Goal: Understand process/instructions: Learn how to perform a task or action

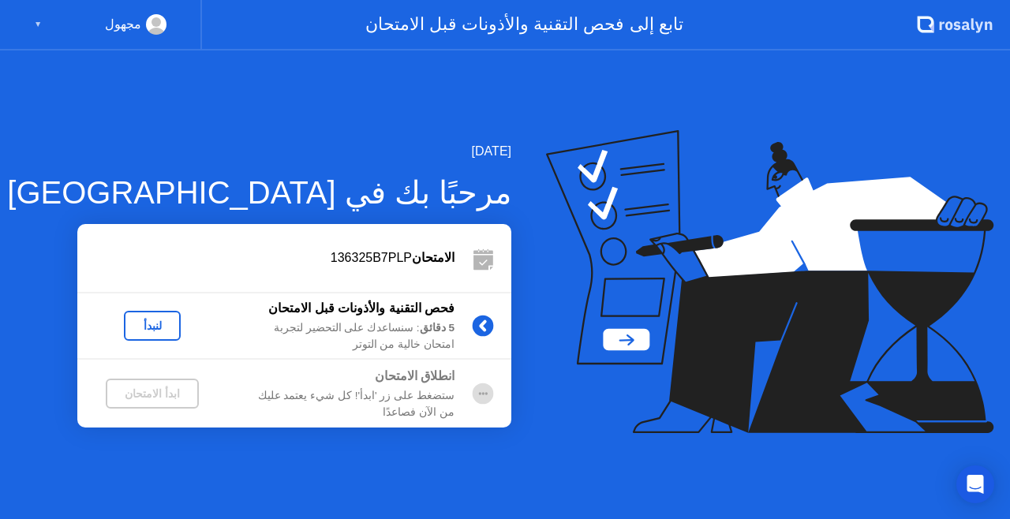
click at [161, 323] on div "لنبدأ" at bounding box center [152, 325] width 44 height 13
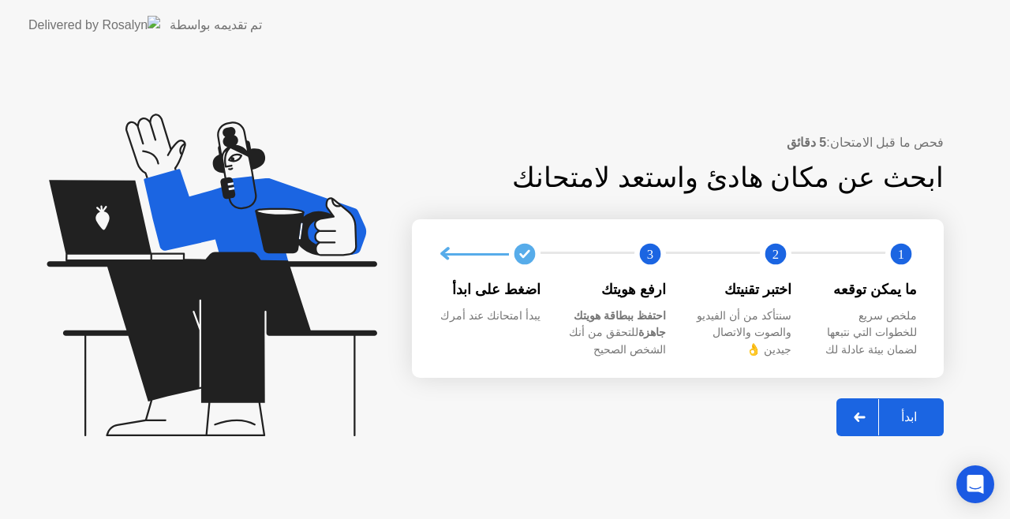
click at [862, 420] on icon at bounding box center [860, 417] width 12 height 9
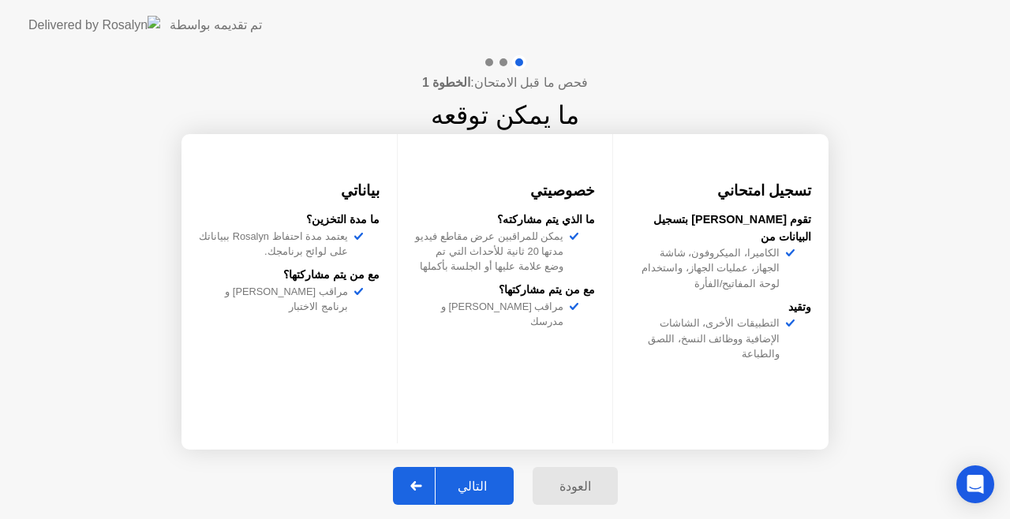
click at [475, 481] on div "التالي" at bounding box center [471, 486] width 73 height 15
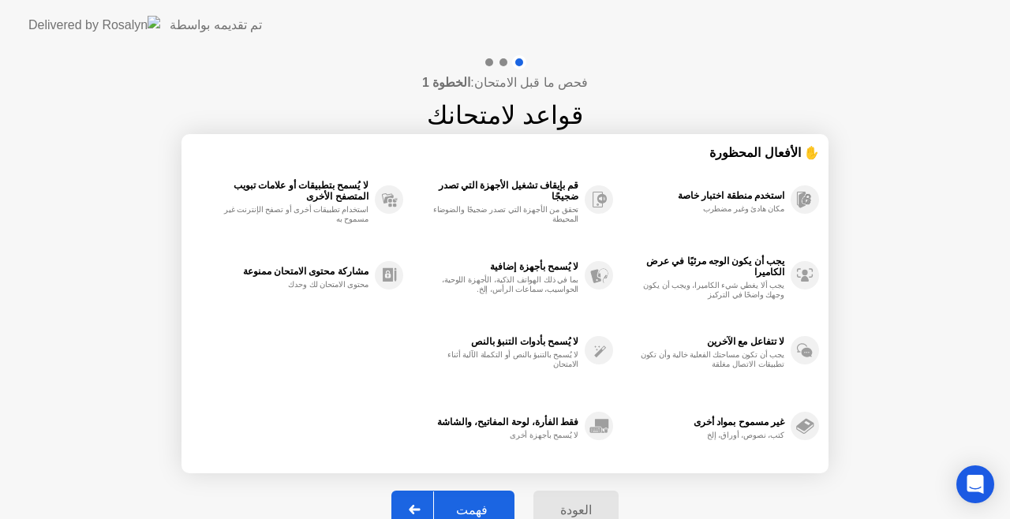
click at [487, 498] on button "فهمت" at bounding box center [452, 510] width 123 height 38
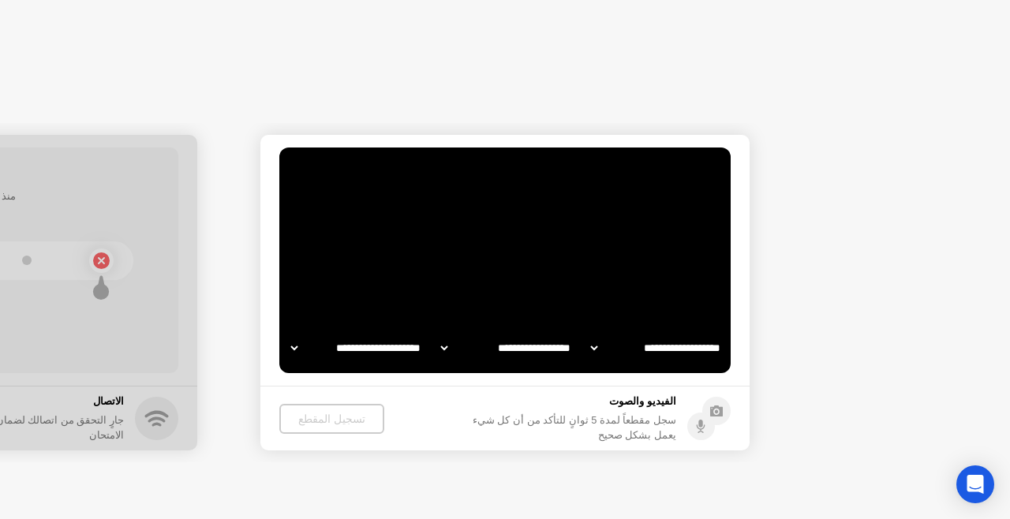
select select "**********"
select select "*******"
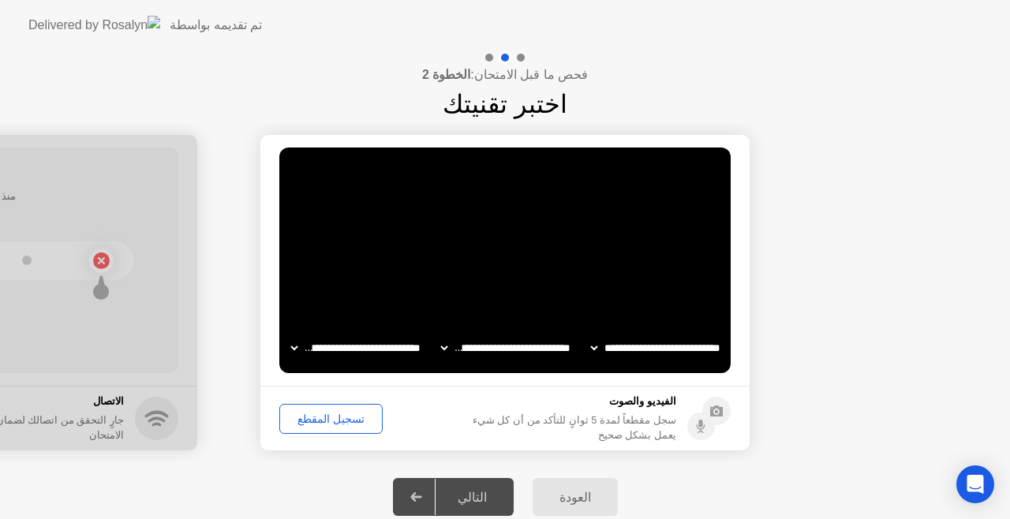
click at [491, 503] on div "التالي" at bounding box center [471, 497] width 73 height 15
click at [339, 419] on div "تسجيل المقطع" at bounding box center [331, 419] width 92 height 13
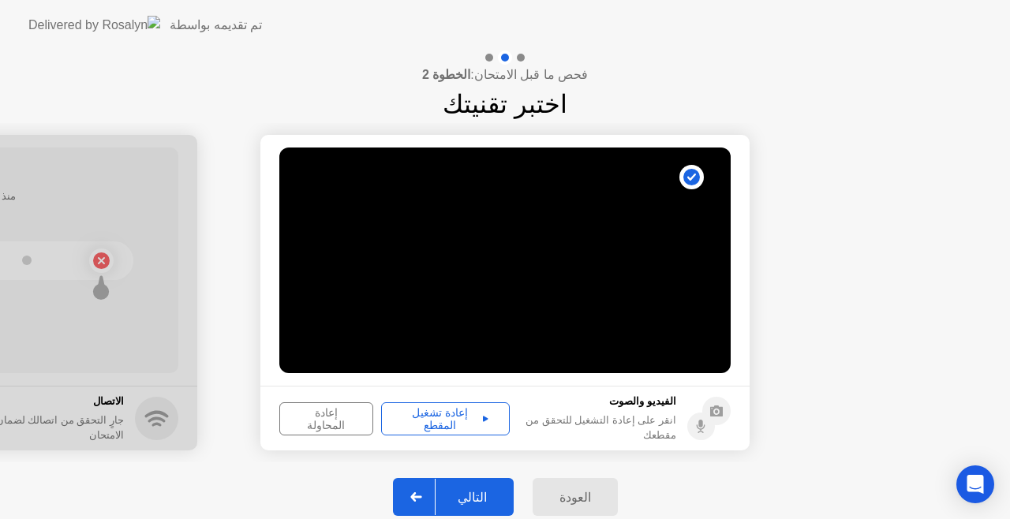
click at [476, 492] on div "التالي" at bounding box center [471, 497] width 73 height 15
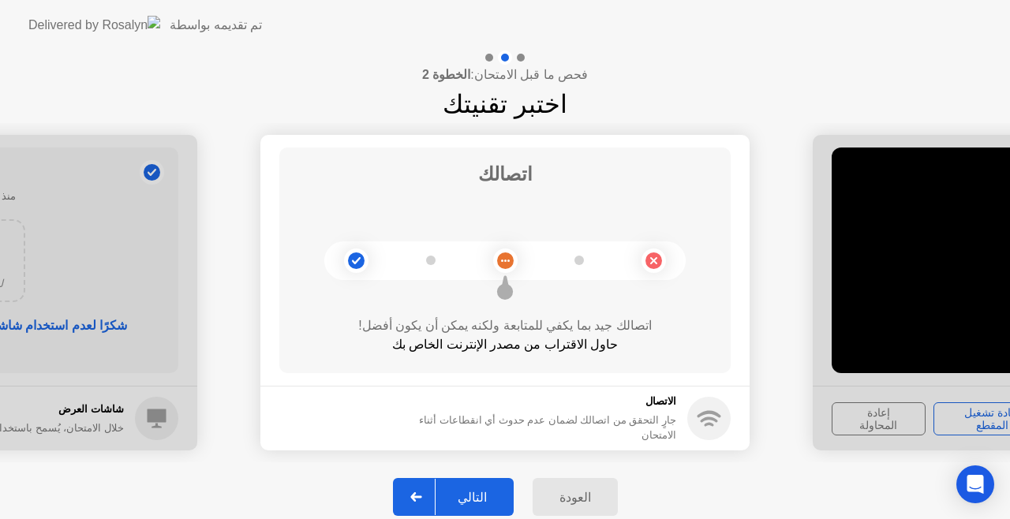
click at [476, 500] on div "التالي" at bounding box center [471, 497] width 73 height 15
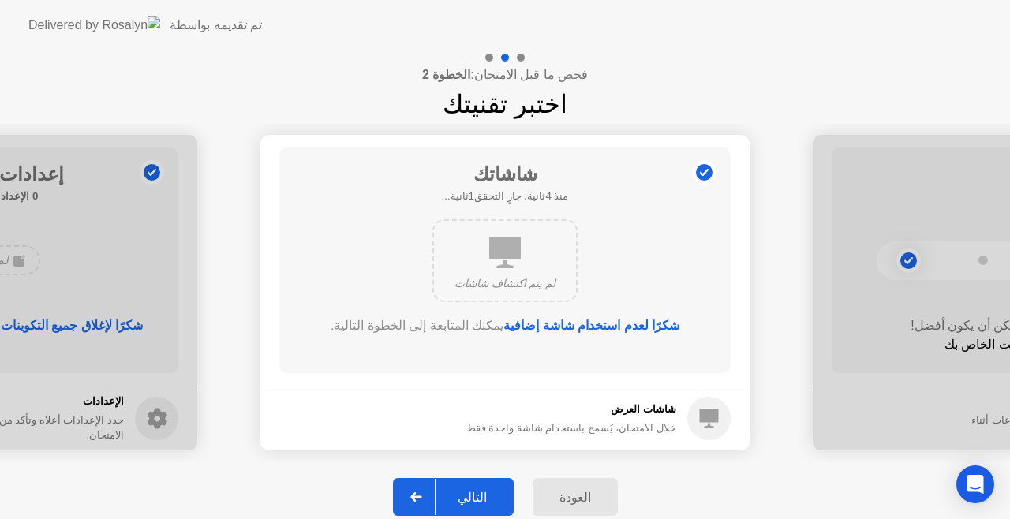
click at [476, 492] on div "التالي" at bounding box center [471, 497] width 73 height 15
